Goal: Task Accomplishment & Management: Use online tool/utility

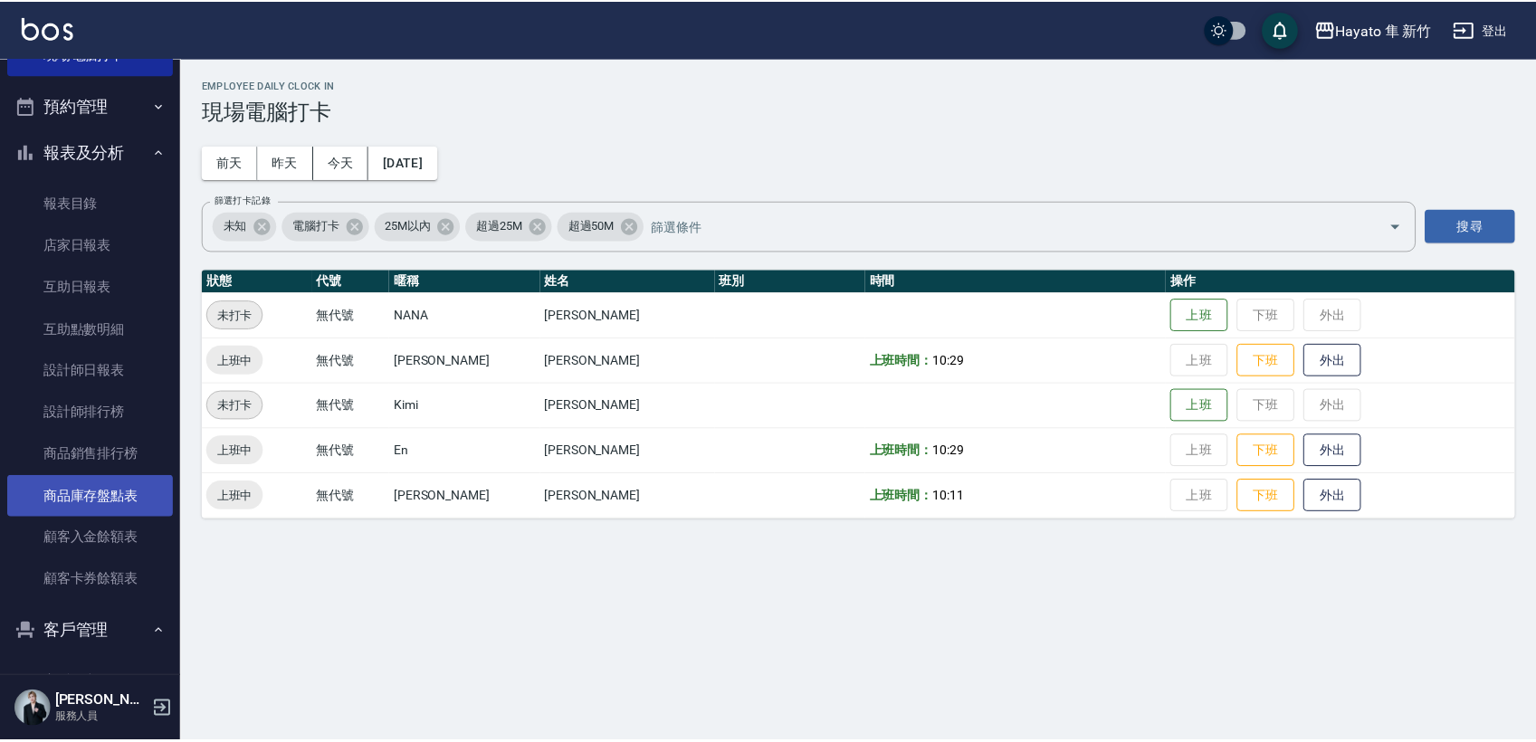
scroll to position [301, 0]
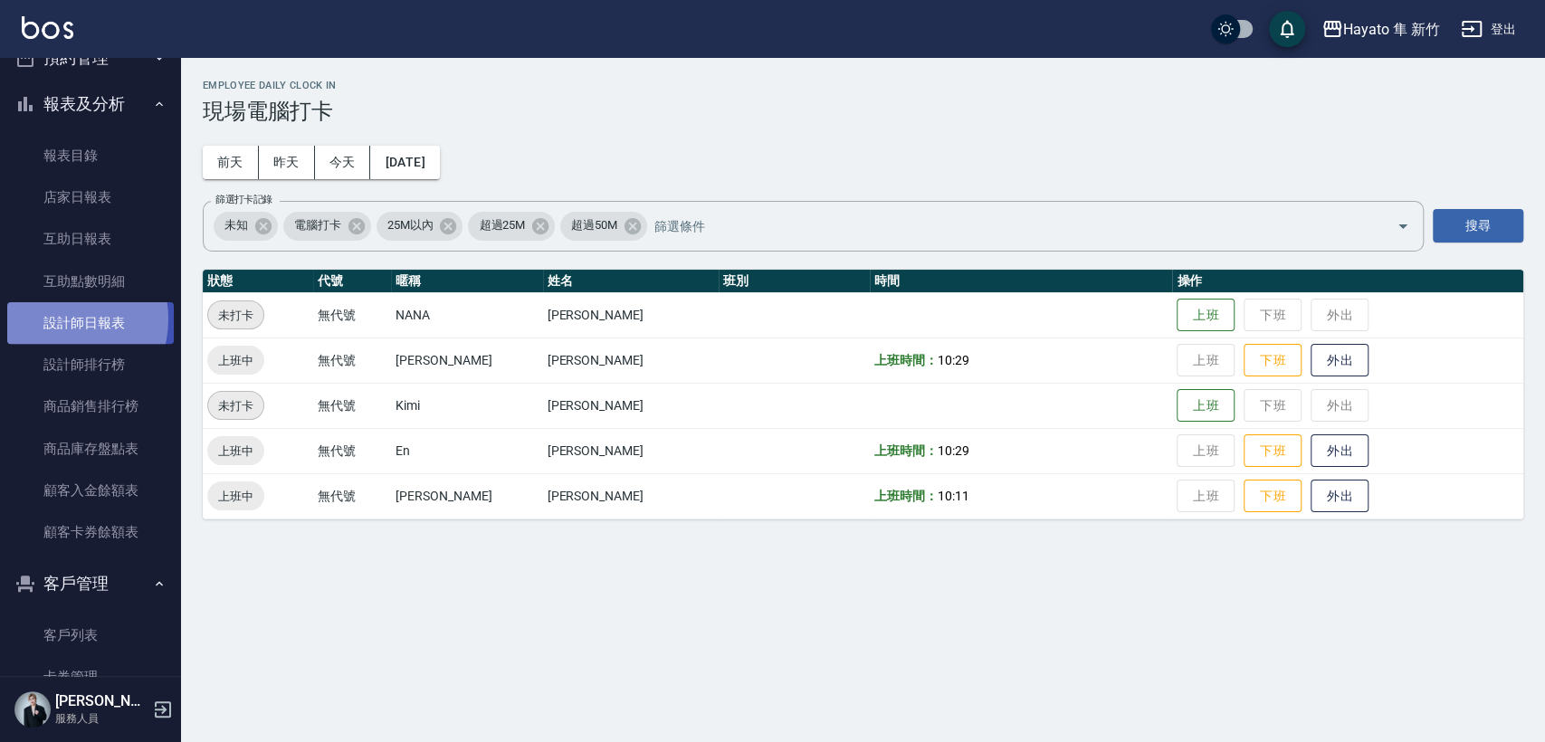
click at [60, 319] on link "設計師日報表" at bounding box center [90, 323] width 167 height 42
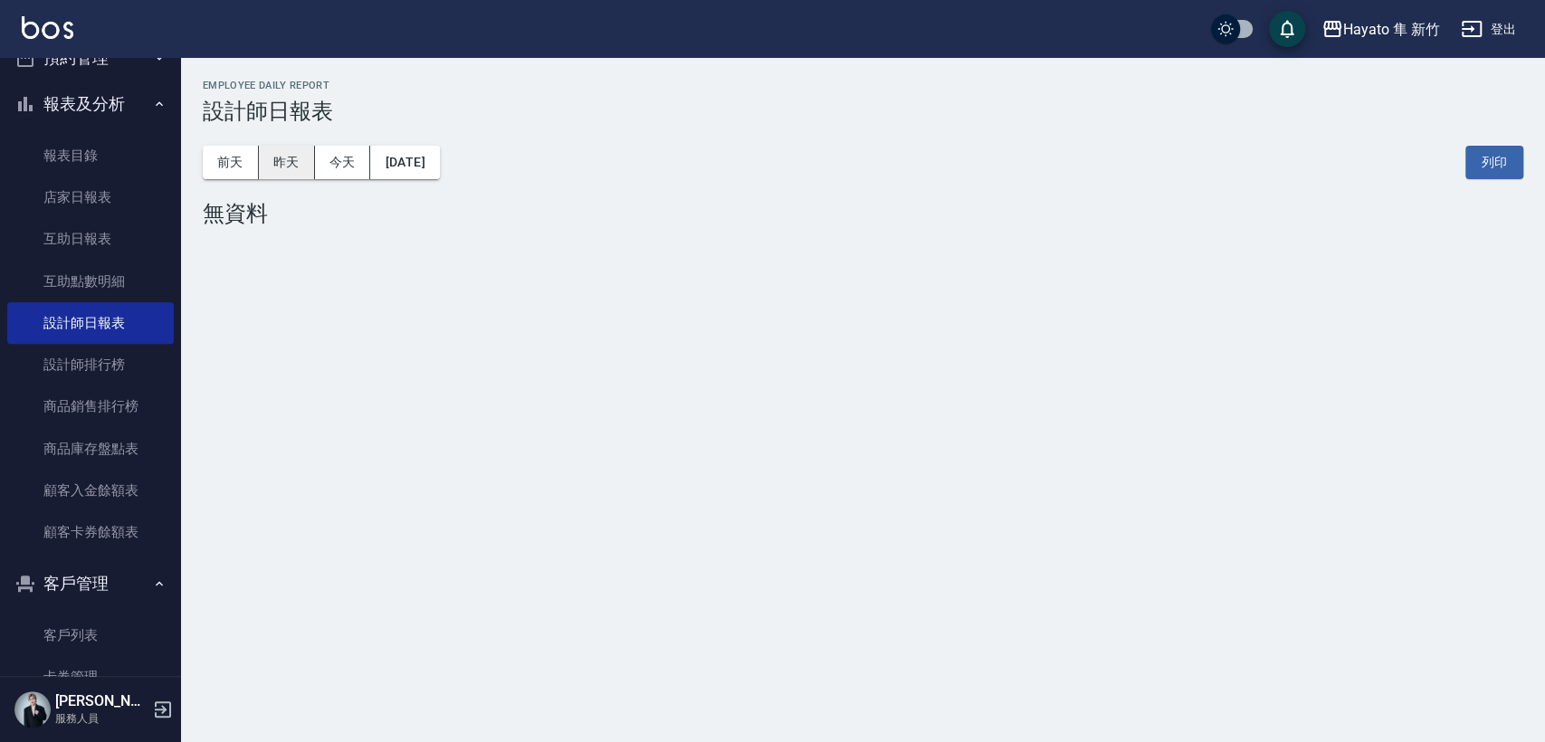
click at [286, 155] on button "昨天" at bounding box center [287, 162] width 56 height 33
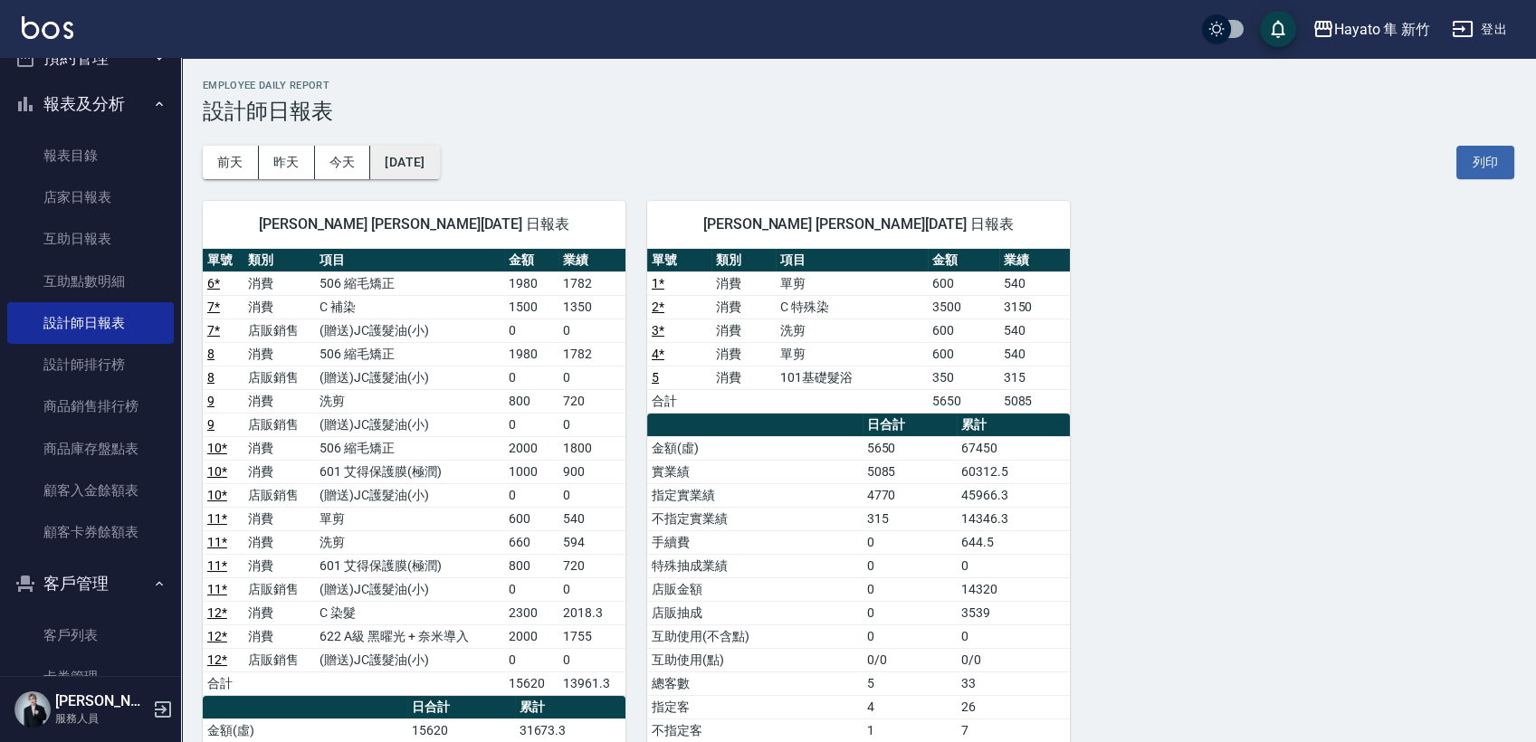
click at [405, 161] on button "[DATE]" at bounding box center [404, 162] width 69 height 33
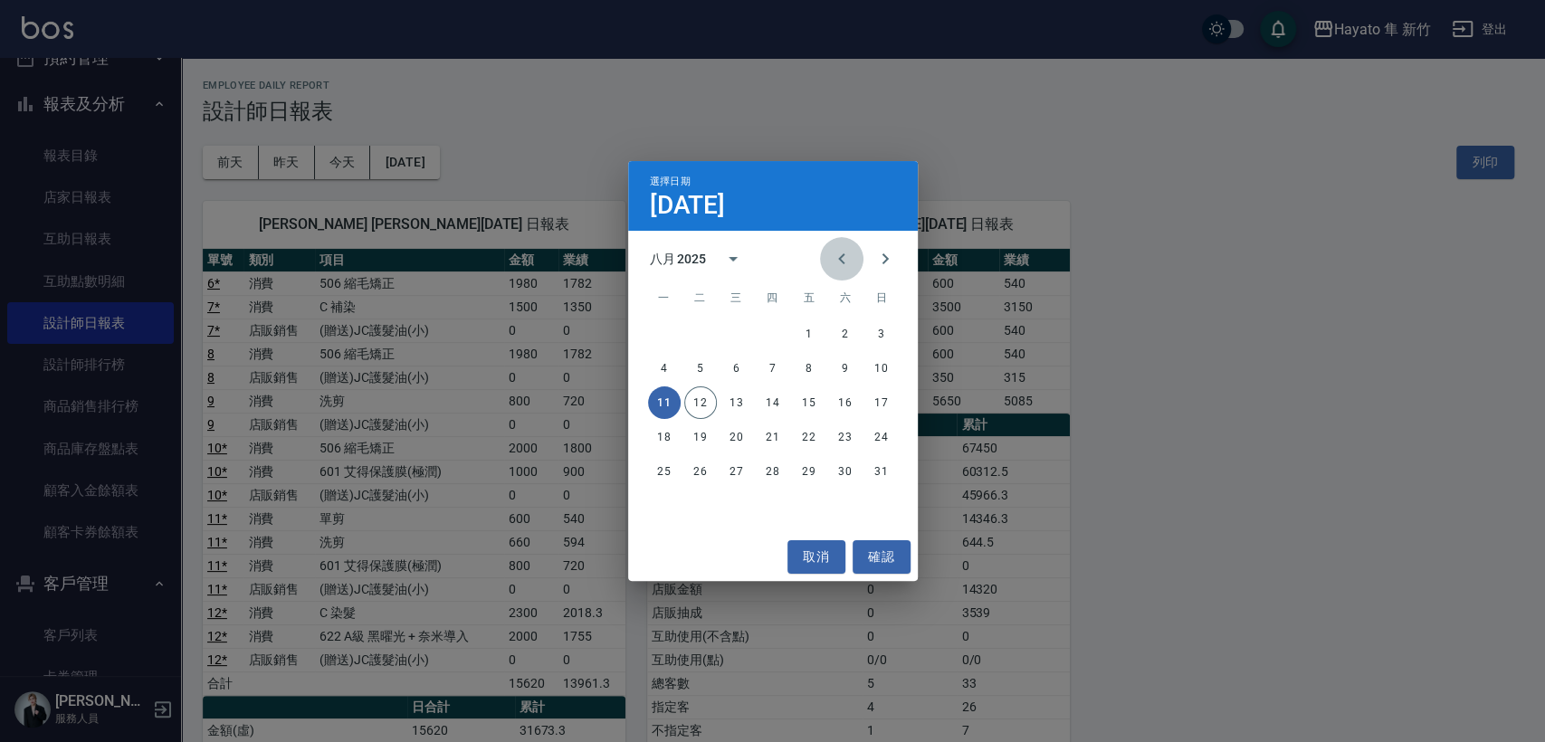
drag, startPoint x: 839, startPoint y: 264, endPoint x: 844, endPoint y: 272, distance: 9.3
click at [841, 264] on icon "Previous month" at bounding box center [842, 259] width 22 height 22
click at [776, 469] on button "31" at bounding box center [773, 471] width 33 height 33
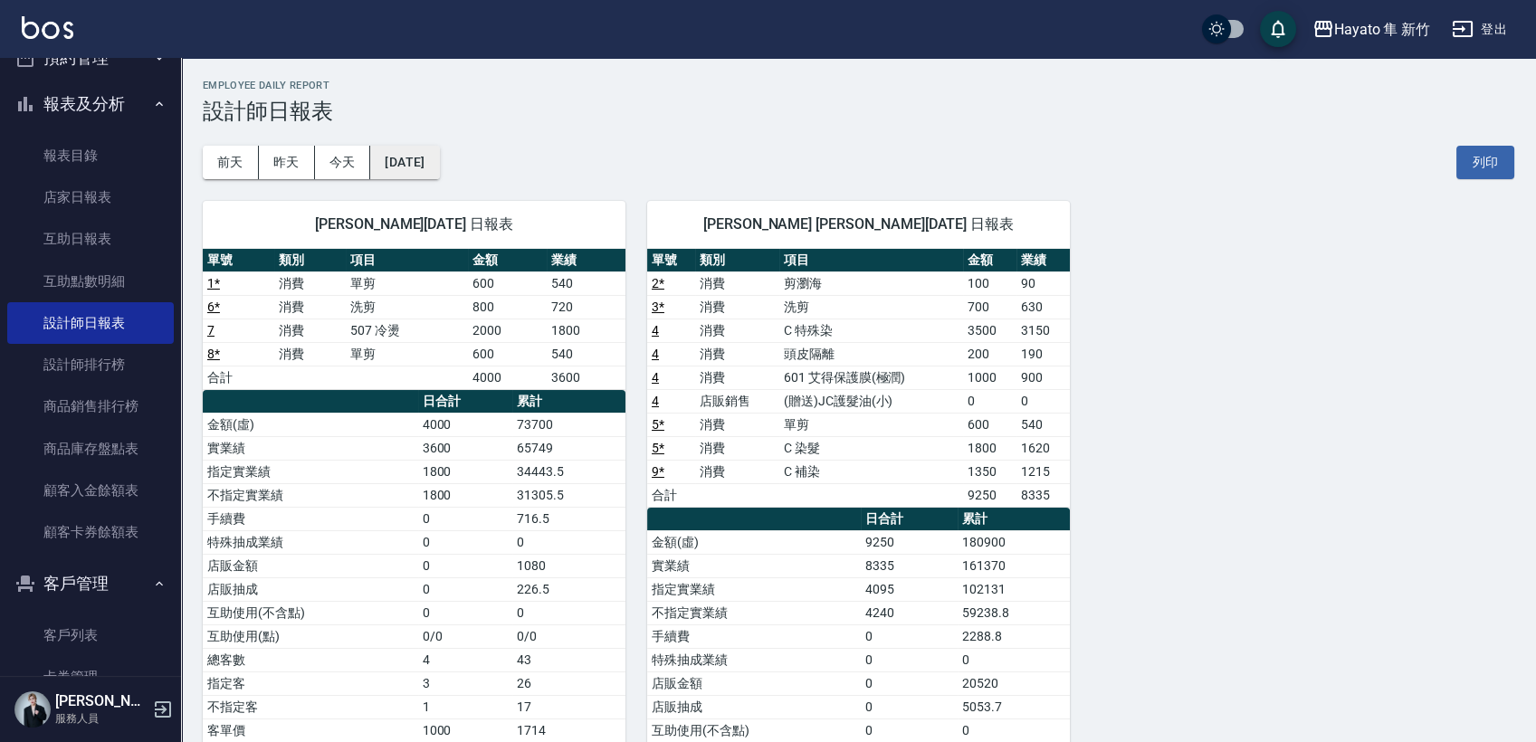
click at [439, 167] on button "[DATE]" at bounding box center [404, 162] width 69 height 33
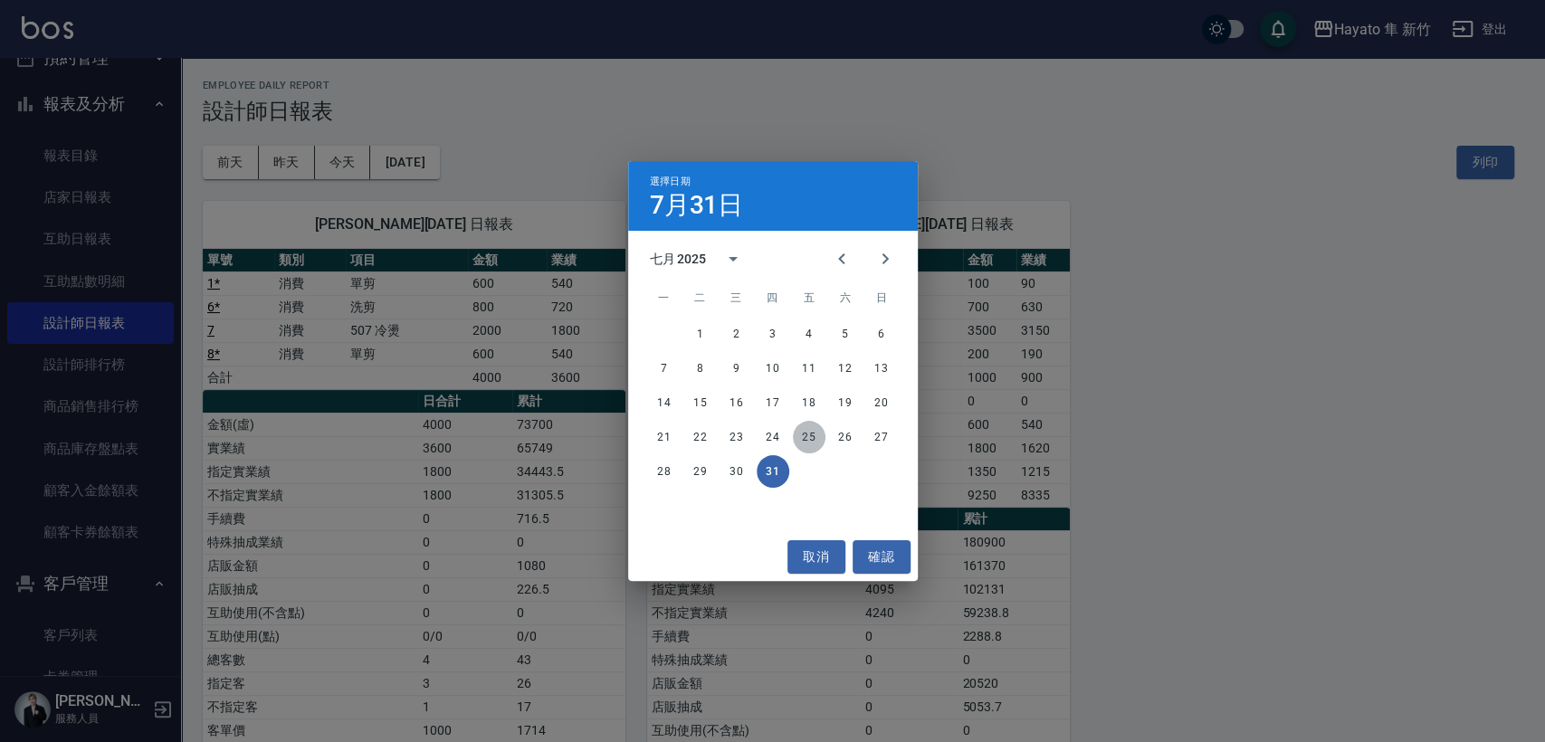
click at [808, 441] on button "25" at bounding box center [809, 437] width 33 height 33
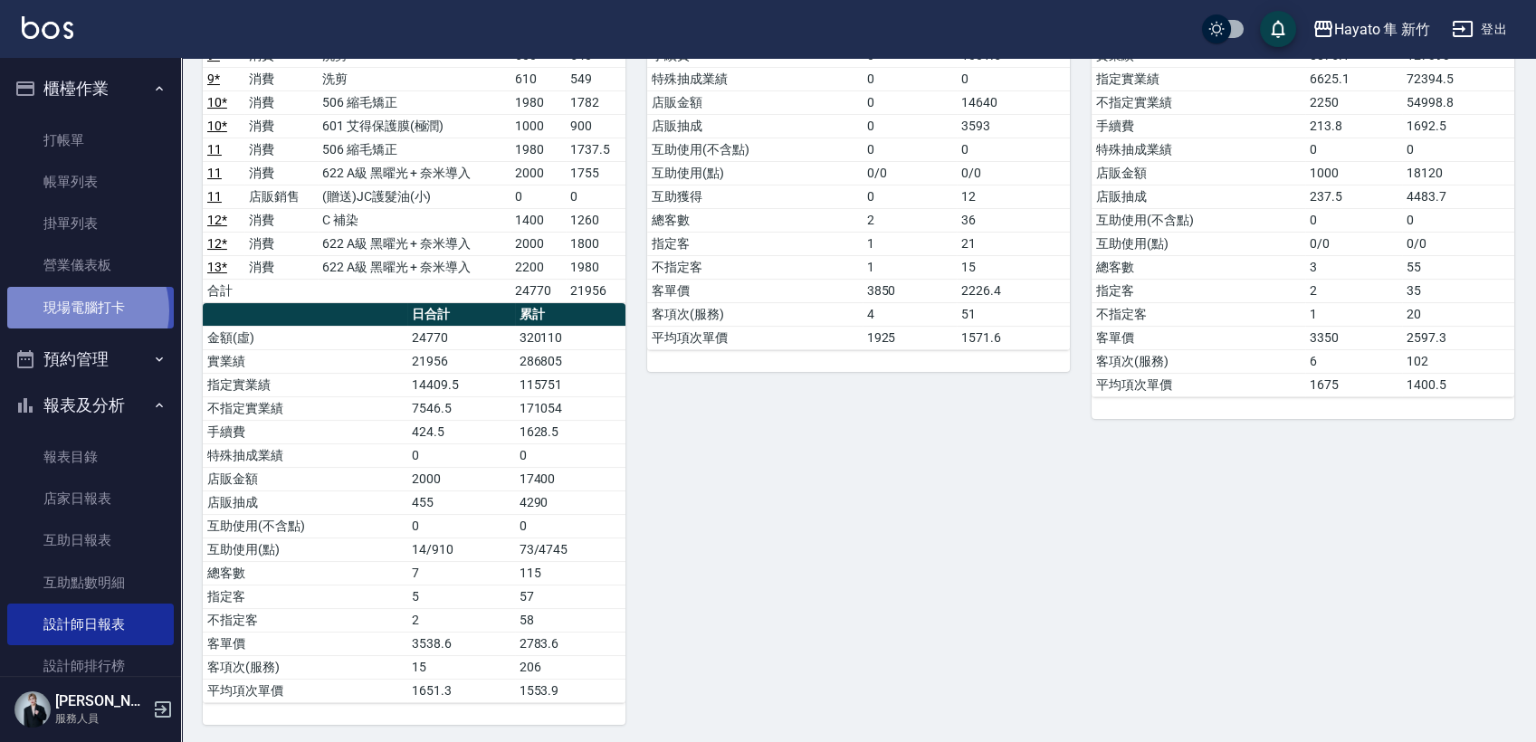
click at [75, 310] on link "現場電腦打卡" at bounding box center [90, 308] width 167 height 42
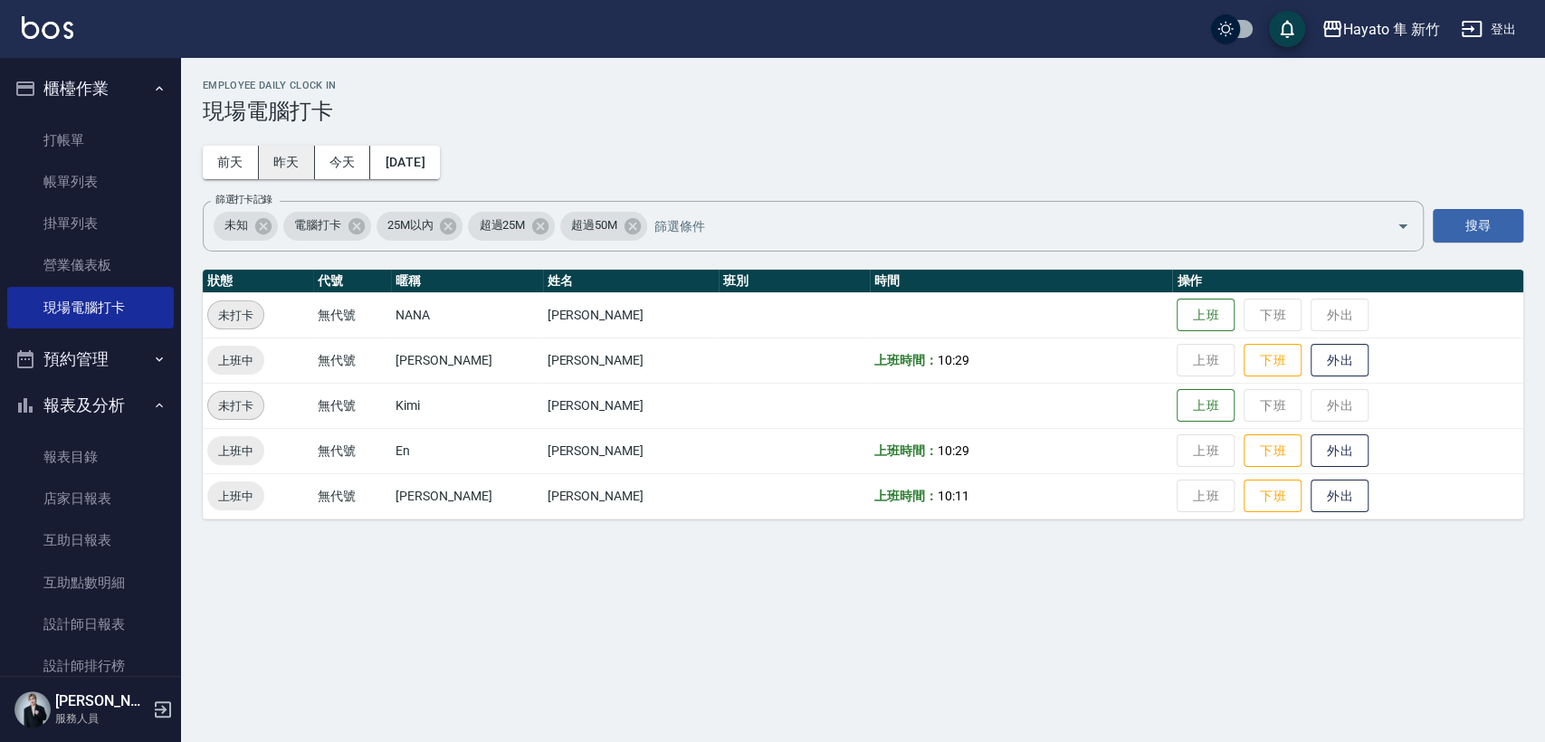
click at [261, 170] on div "Employee Daily Clock In 現場電腦打卡 [DATE] [DATE] [DATE] [DATE] 篩選打卡記錄 未知 電腦打卡 25M以內…" at bounding box center [863, 299] width 1364 height 483
click at [1177, 401] on button "上班" at bounding box center [1206, 406] width 58 height 32
click at [917, 660] on div "Employee Daily Clock In 現場電腦打卡 [DATE] [DATE] [DATE] [DATE] 篩選打卡記錄 未知 電腦打卡 25M以內…" at bounding box center [772, 371] width 1545 height 742
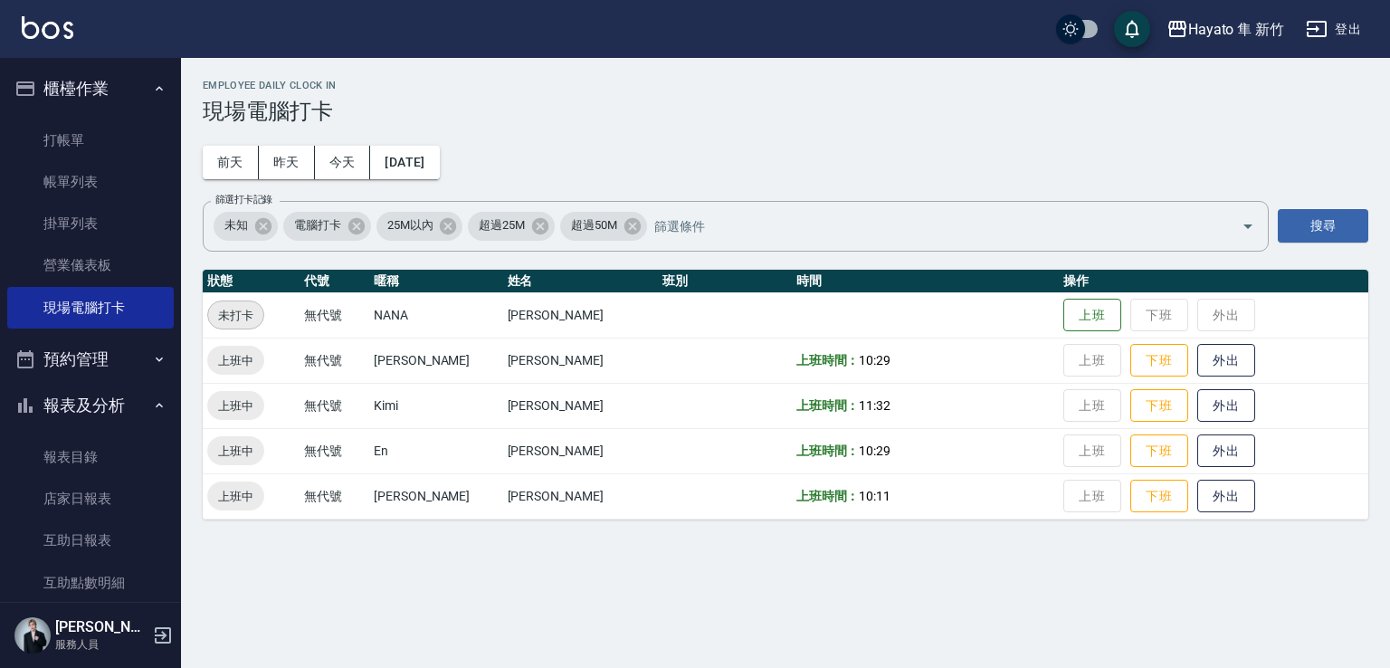
drag, startPoint x: 1543, startPoint y: 0, endPoint x: 575, endPoint y: 587, distance: 1132.3
click at [575, 587] on div "Employee Daily Clock In 現場電腦打卡 [DATE] [DATE] [DATE] [DATE] 篩選打卡記錄 未知 電腦打卡 25M以內…" at bounding box center [695, 334] width 1390 height 668
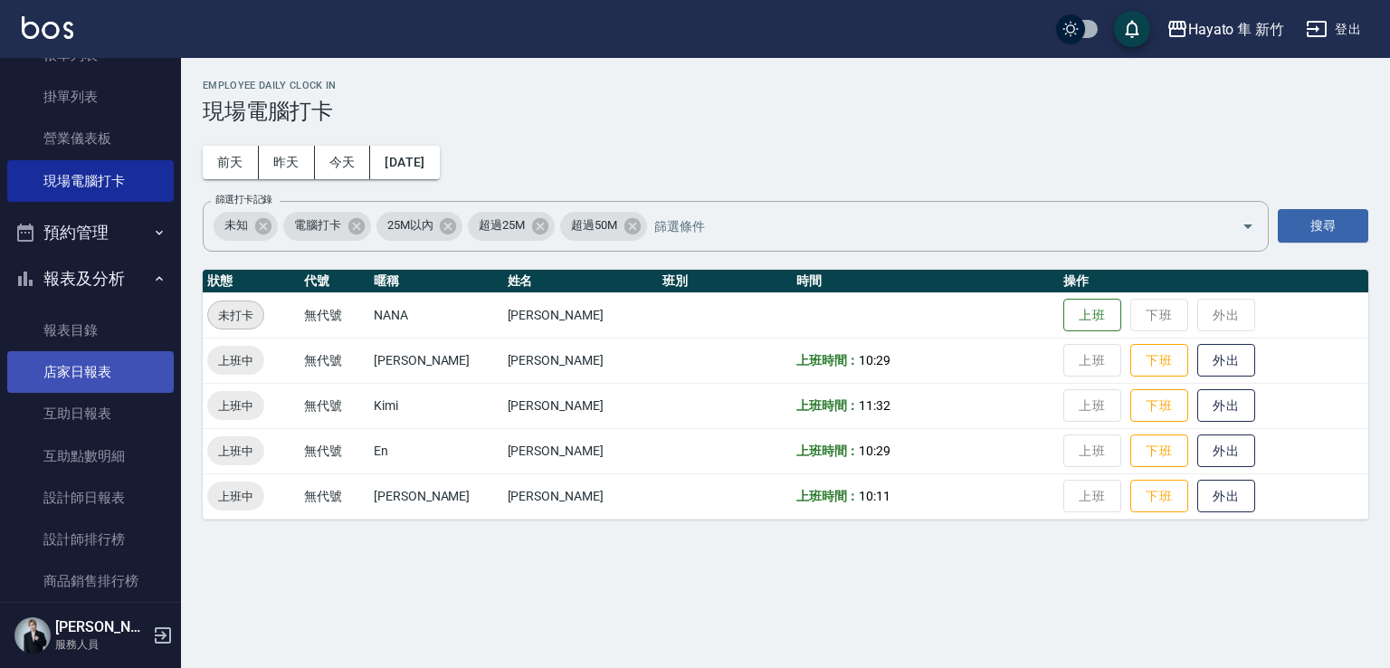
scroll to position [453, 0]
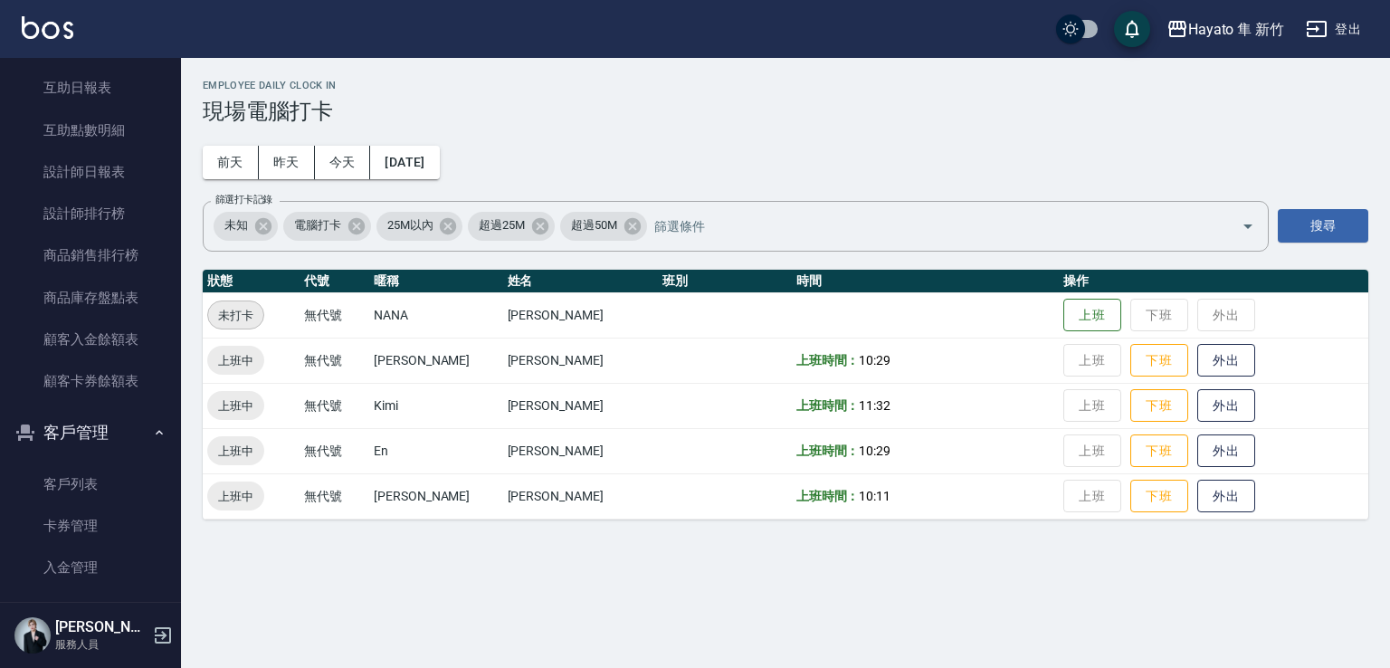
click at [156, 425] on button "客戶管理" at bounding box center [90, 432] width 167 height 47
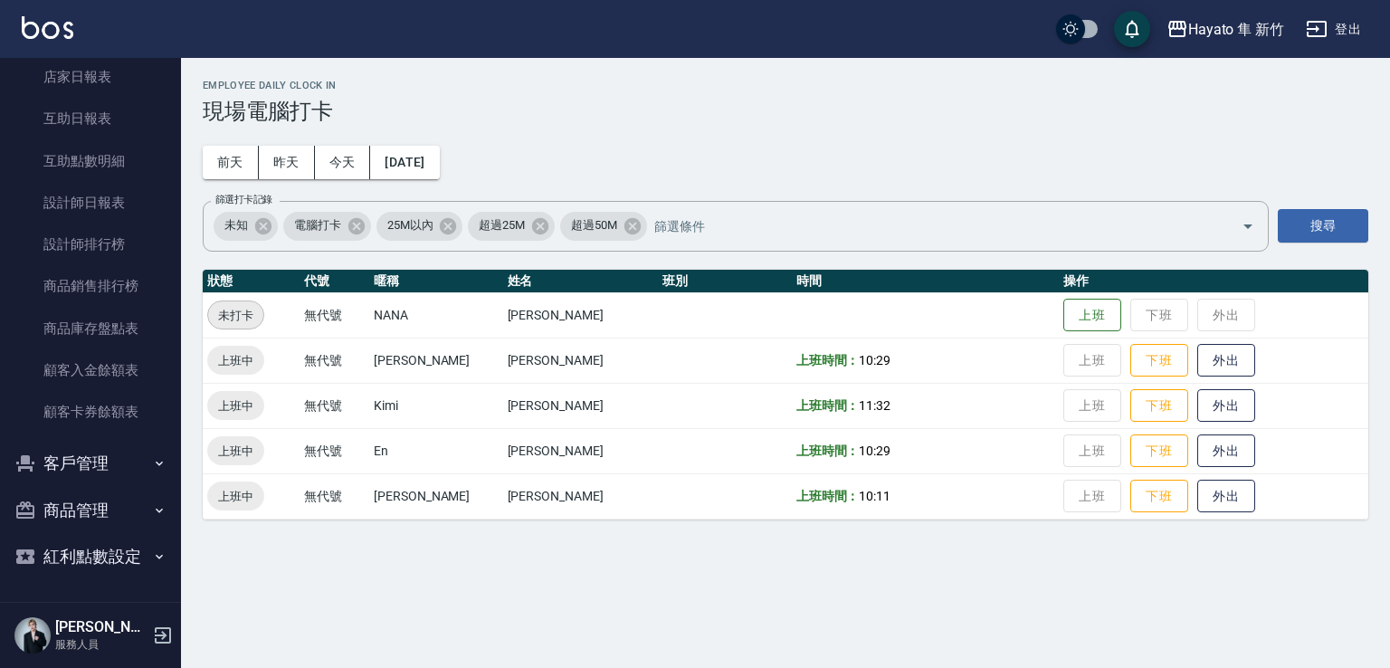
scroll to position [421, 0]
click at [116, 258] on link "設計師排行榜" at bounding box center [90, 245] width 167 height 42
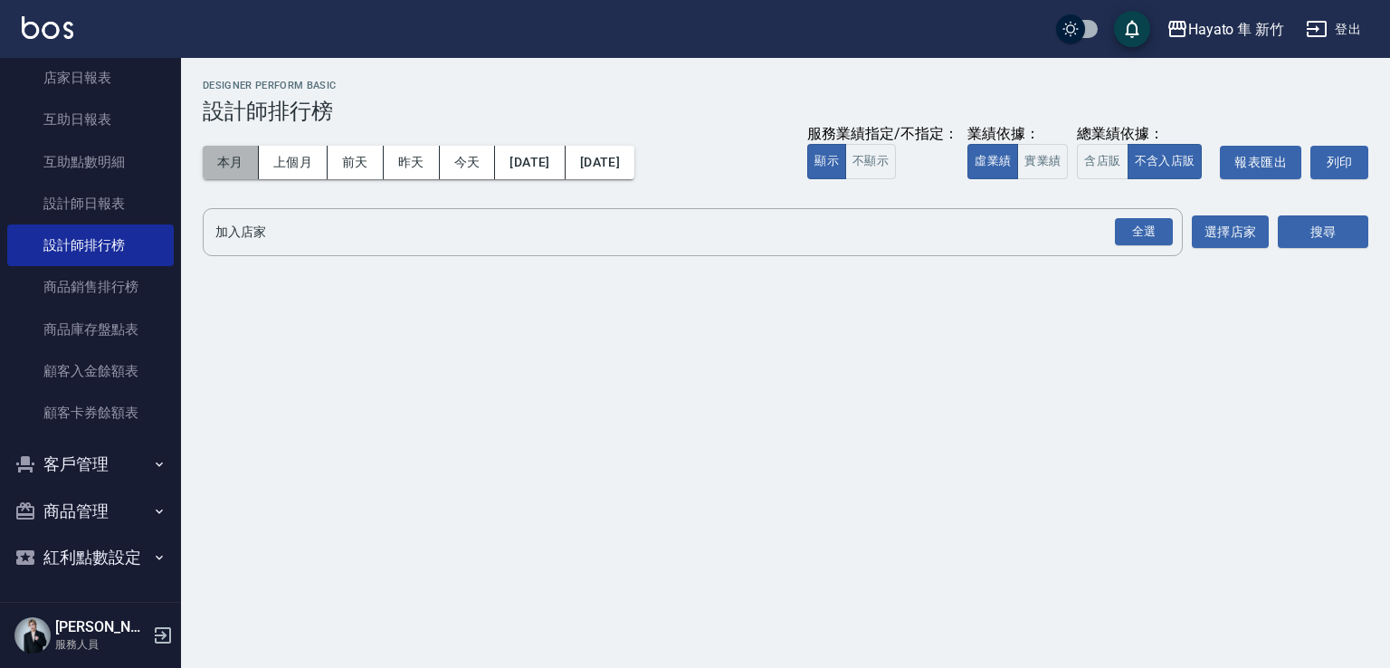
click at [215, 153] on button "本月" at bounding box center [231, 162] width 56 height 33
click at [1118, 221] on div "全選" at bounding box center [1144, 232] width 58 height 28
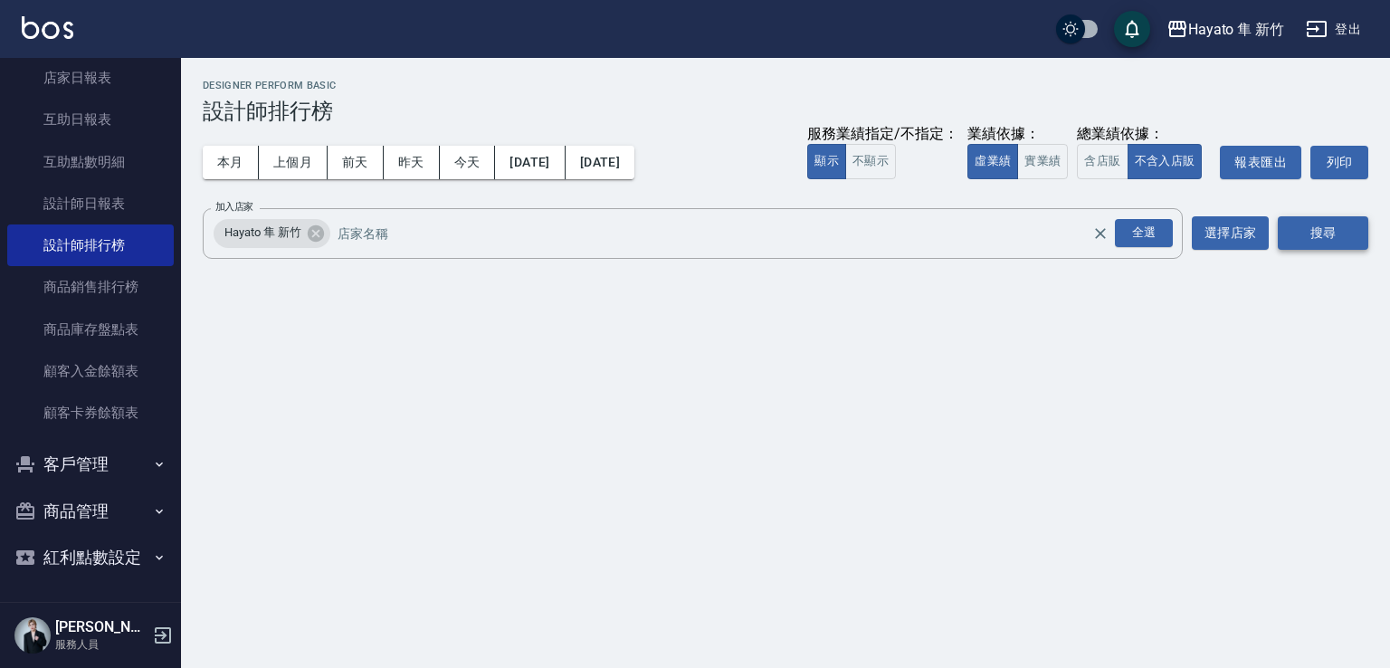
click at [1332, 229] on button "搜尋" at bounding box center [1323, 232] width 91 height 33
